Goal: Transaction & Acquisition: Register for event/course

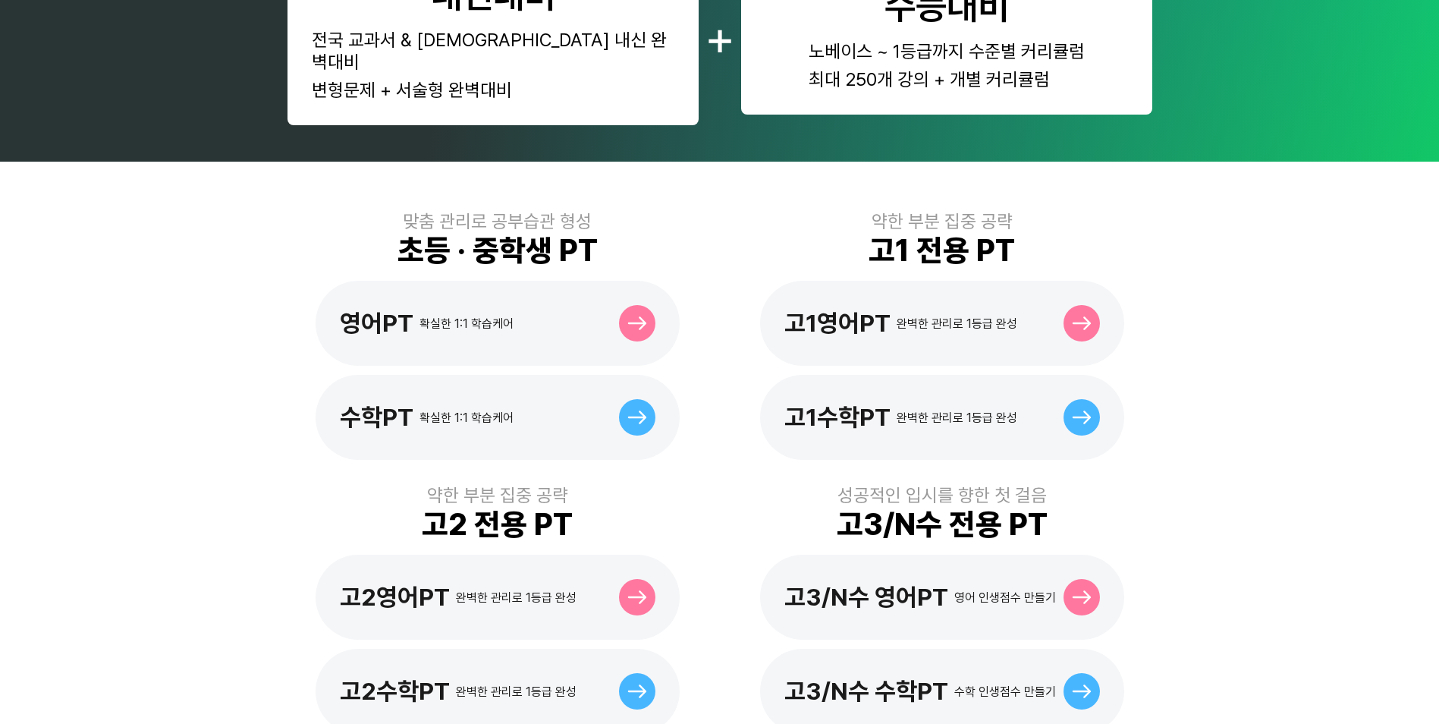
scroll to position [531, 0]
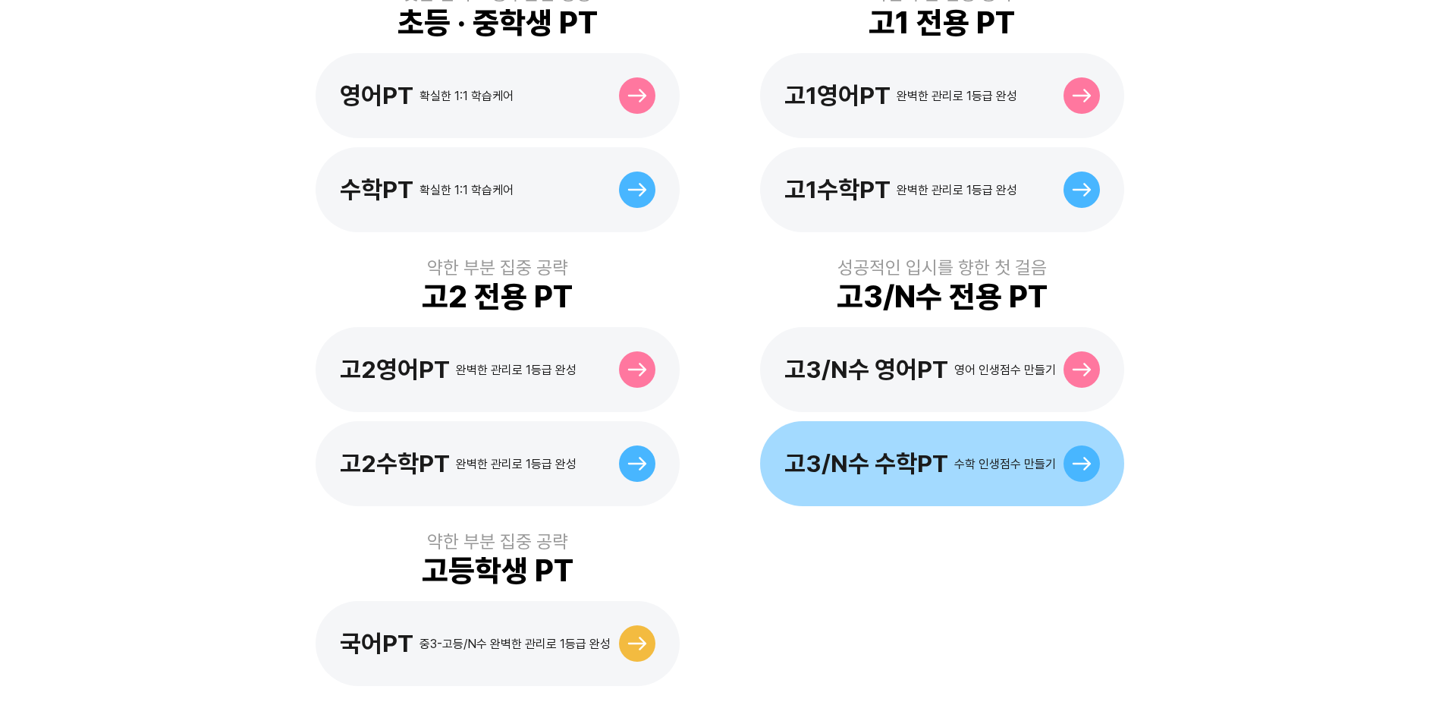
click at [978, 454] on div "고3/N수 수학PT 수학 인생점수 만들기" at bounding box center [921, 463] width 272 height 29
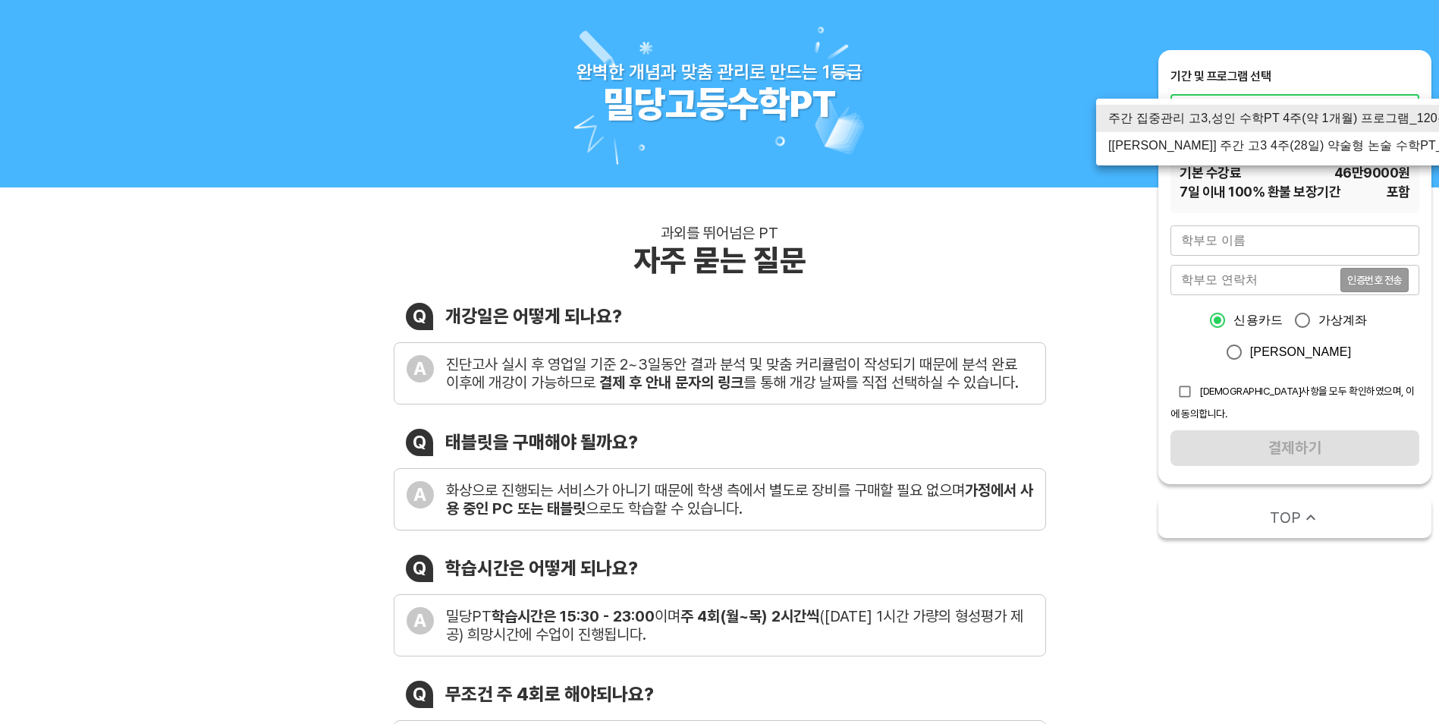
click at [1338, 145] on li "[[PERSON_NAME]] 주간 고3 4주(28일) 약술형 논술 수학PT_120분" at bounding box center [1292, 145] width 392 height 27
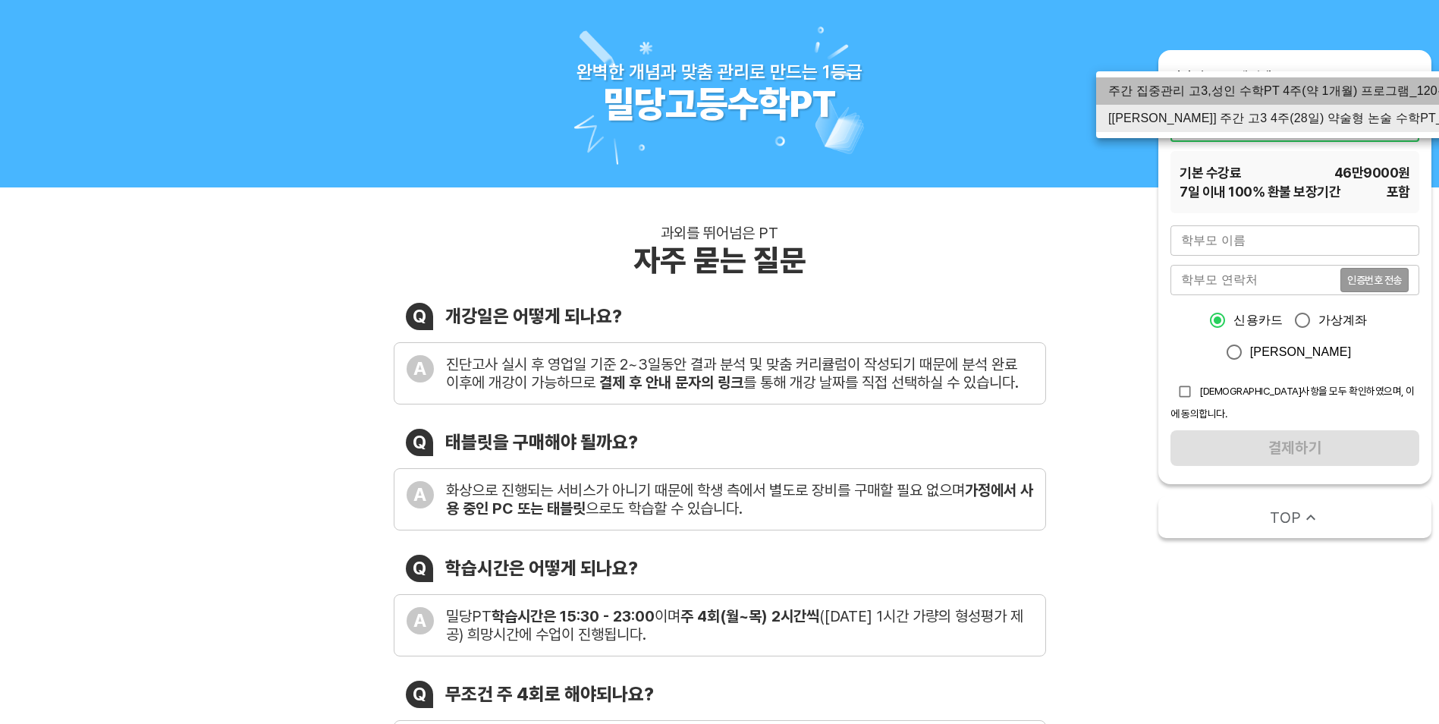
click at [1320, 86] on li "주간 집중관리 고3,성인 수학PT 4주(약 1개월) 프로그램_120분" at bounding box center [1292, 90] width 392 height 27
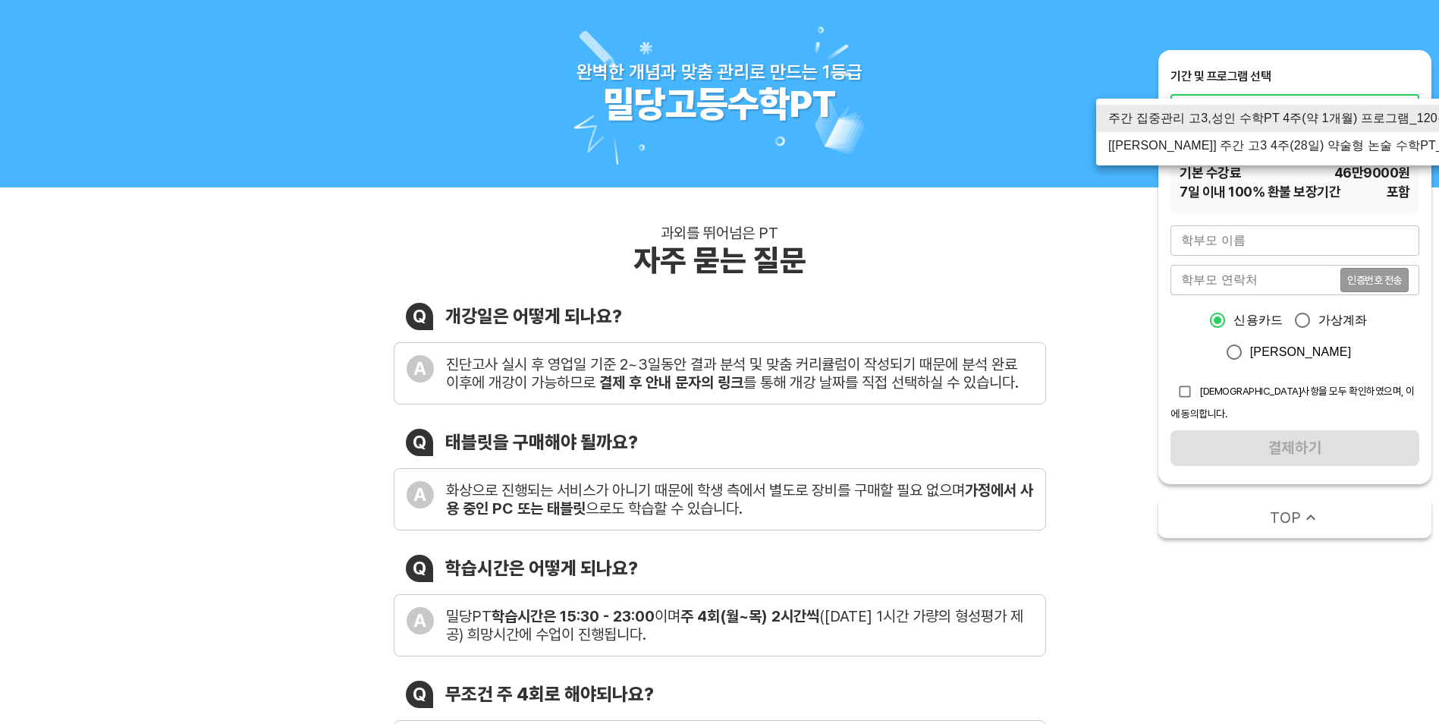
click at [1316, 152] on li "[[PERSON_NAME]] 주간 고3 4주(28일) 약술형 논술 수학PT_120분" at bounding box center [1292, 145] width 392 height 27
type input "3073"
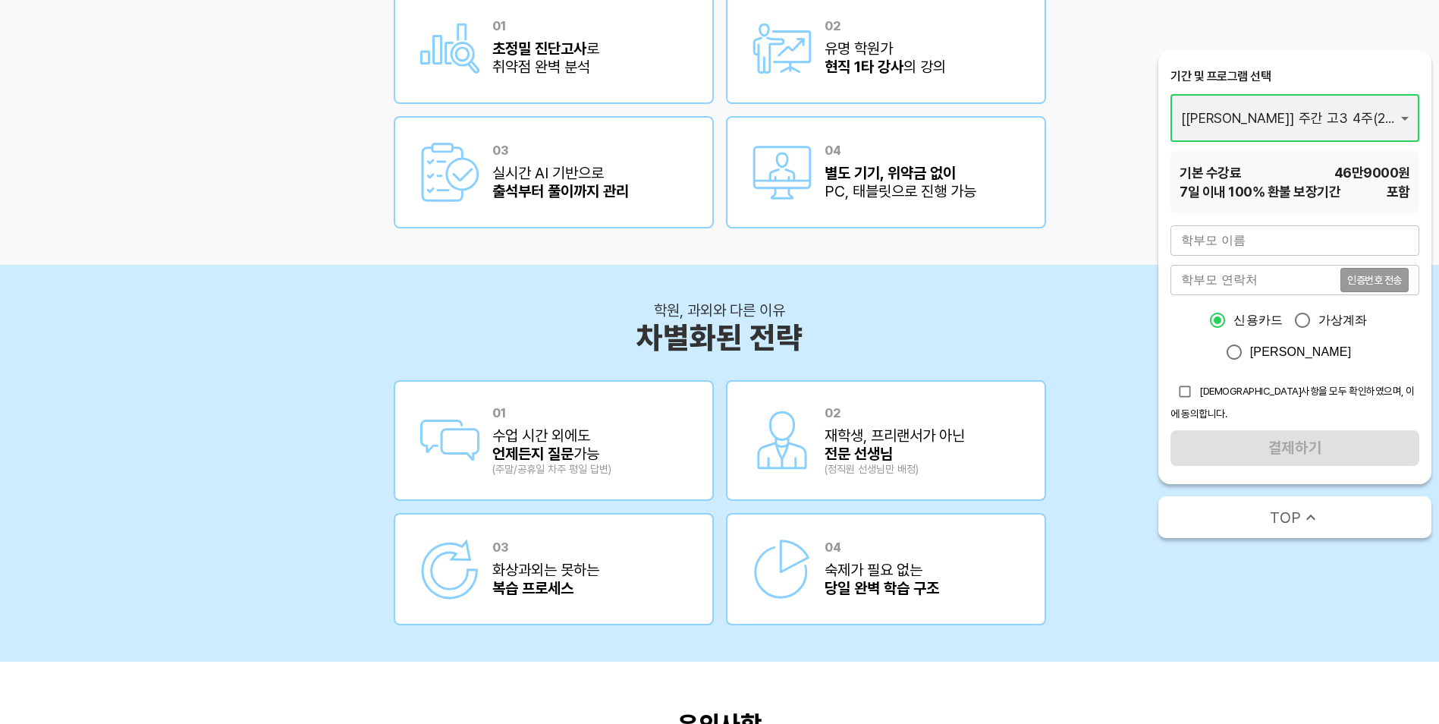
scroll to position [2504, 0]
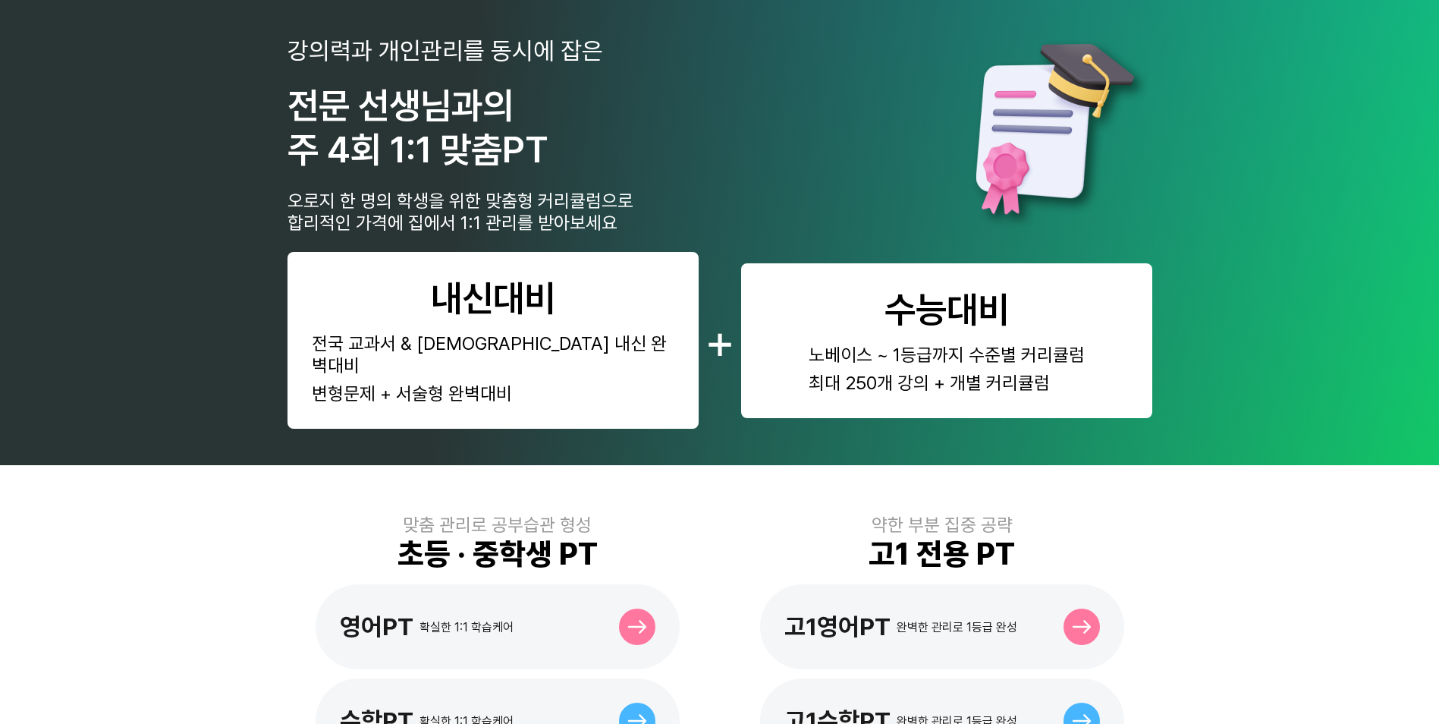
scroll to position [455, 0]
